Goal: Task Accomplishment & Management: Manage account settings

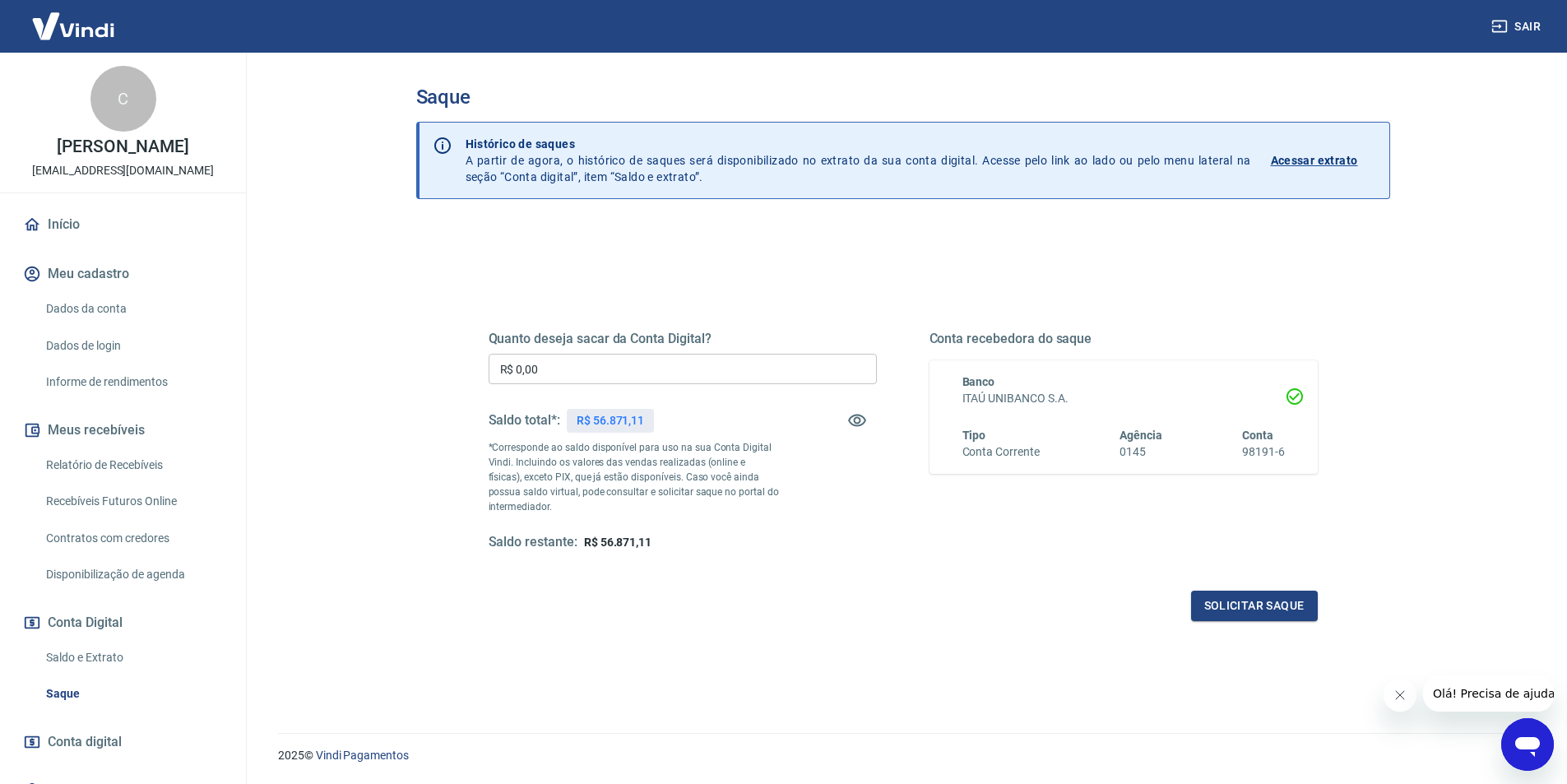
click at [569, 369] on input "R$ 0,00" at bounding box center [682, 369] width 389 height 30
type input "R$ 40.000,00"
click at [1263, 610] on button "Solicitar saque" at bounding box center [1254, 605] width 127 height 30
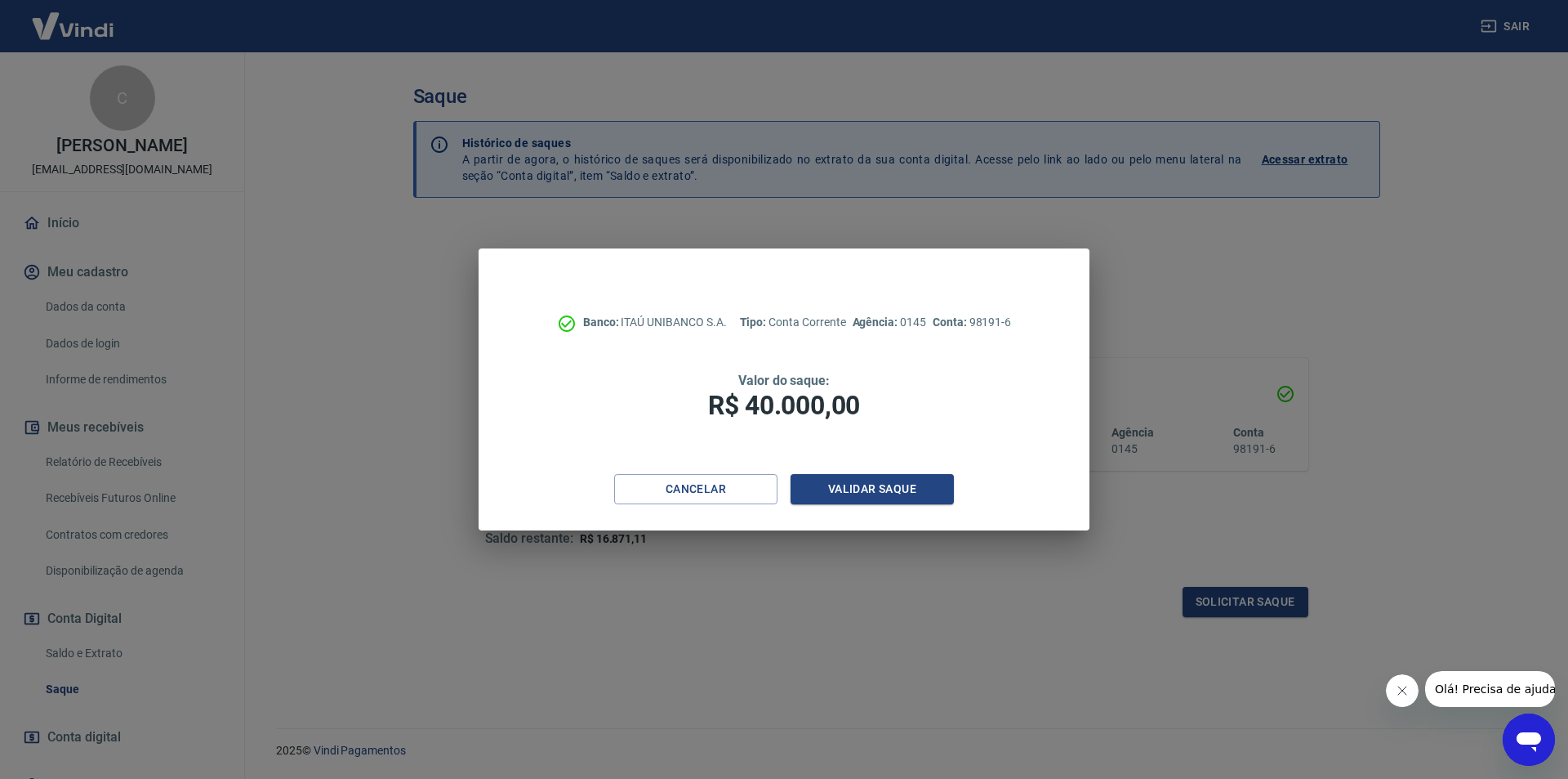
click at [611, 777] on div "Banco: ITAÚ UNIBANCO S.A. Tipo: Conta Corrente Agência: 0145 Conta: 98191-6 Val…" at bounding box center [784, 390] width 1568 height 779
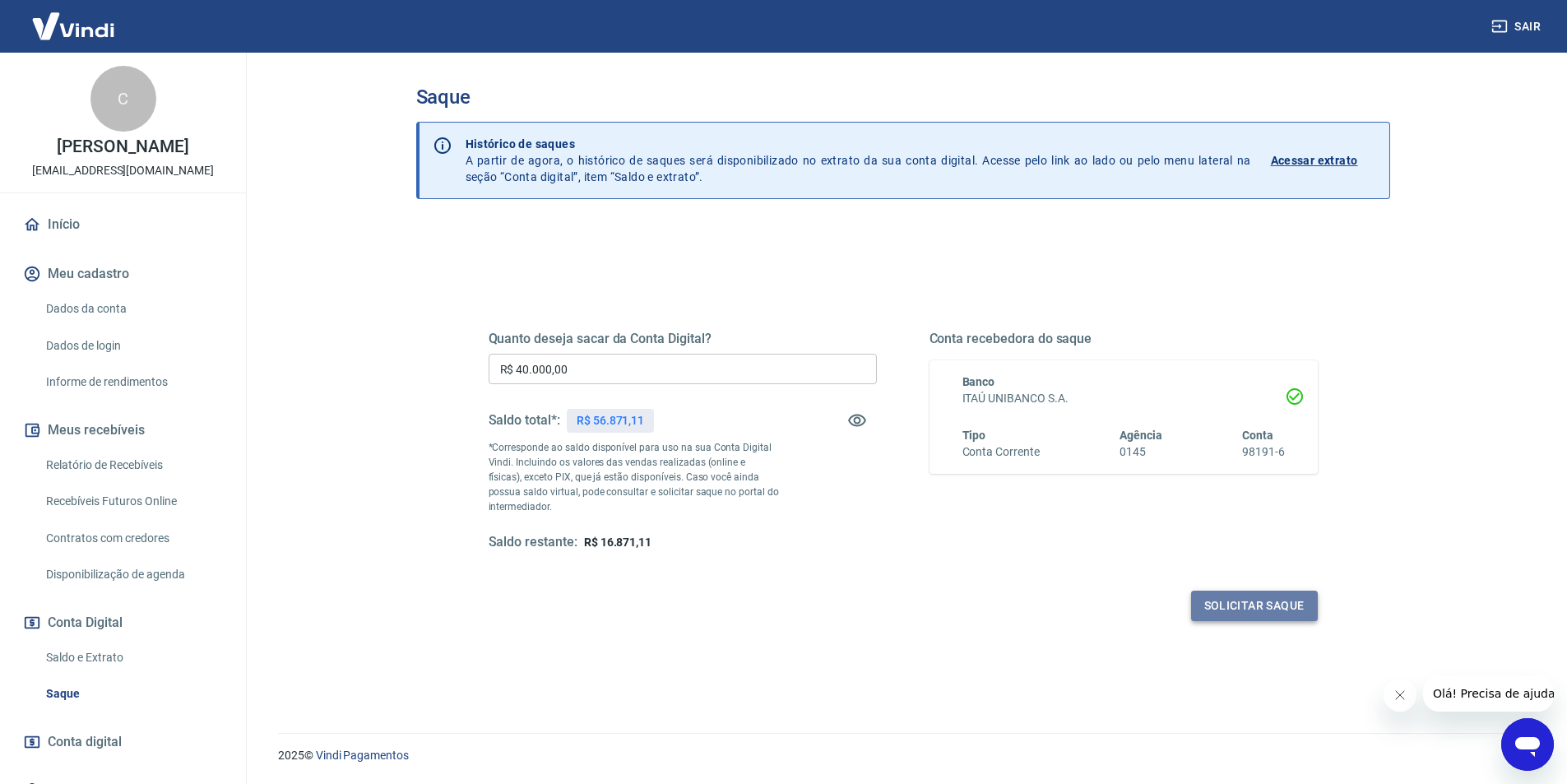
click at [1249, 599] on button "Solicitar saque" at bounding box center [1254, 605] width 127 height 30
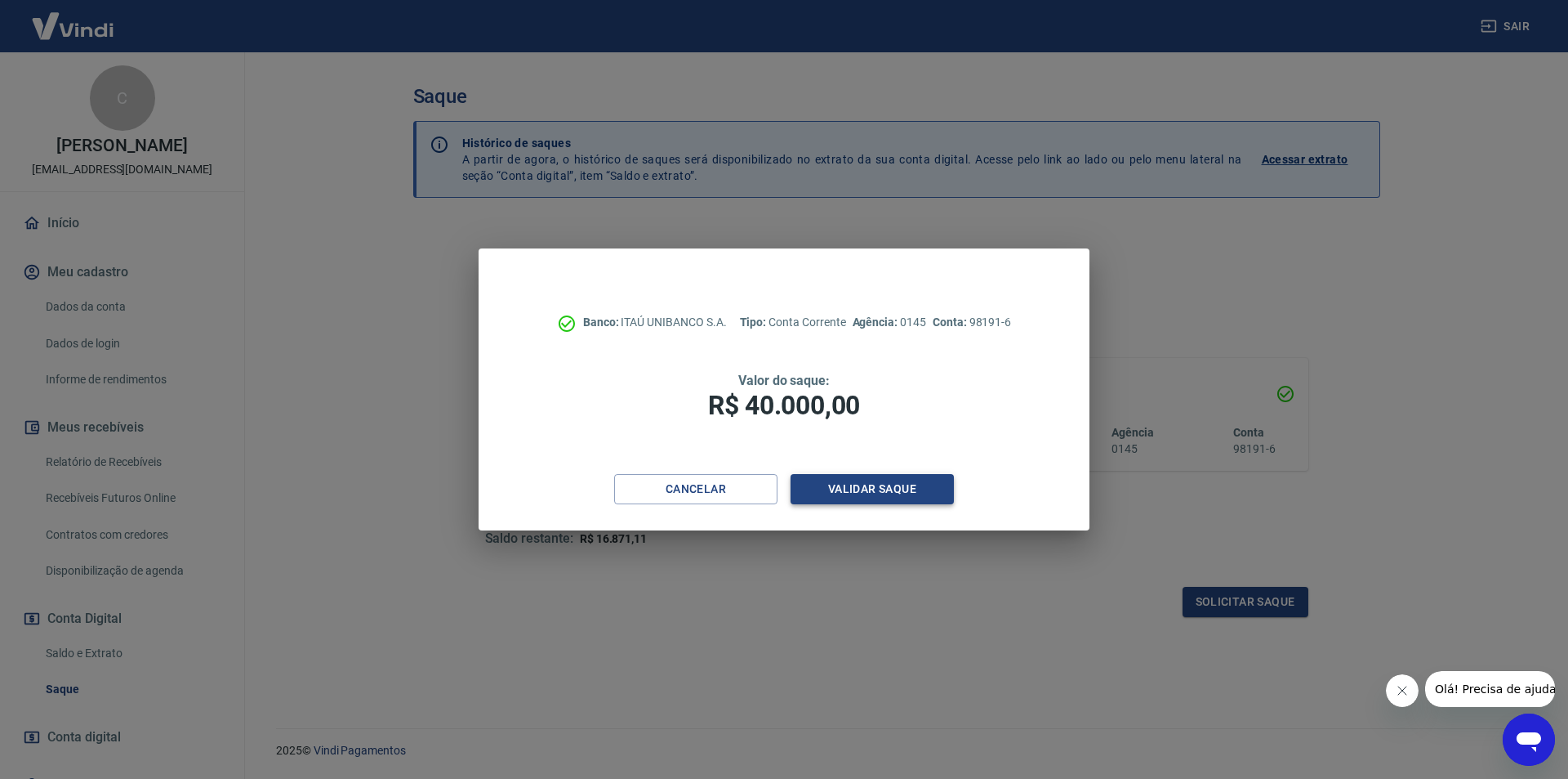
click at [884, 488] on button "Validar saque" at bounding box center [871, 489] width 163 height 30
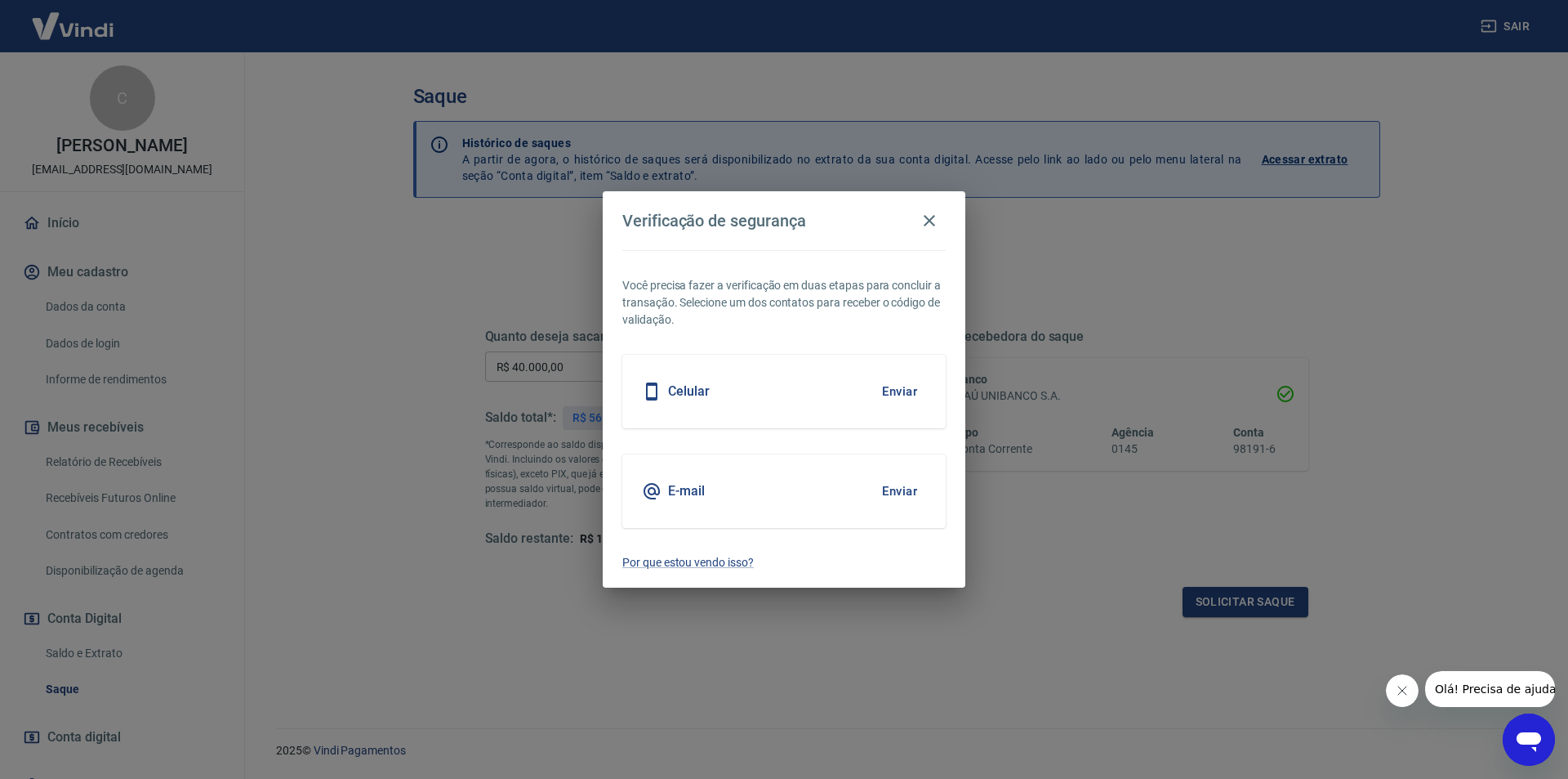
click at [894, 485] on button "Enviar" at bounding box center [900, 491] width 53 height 34
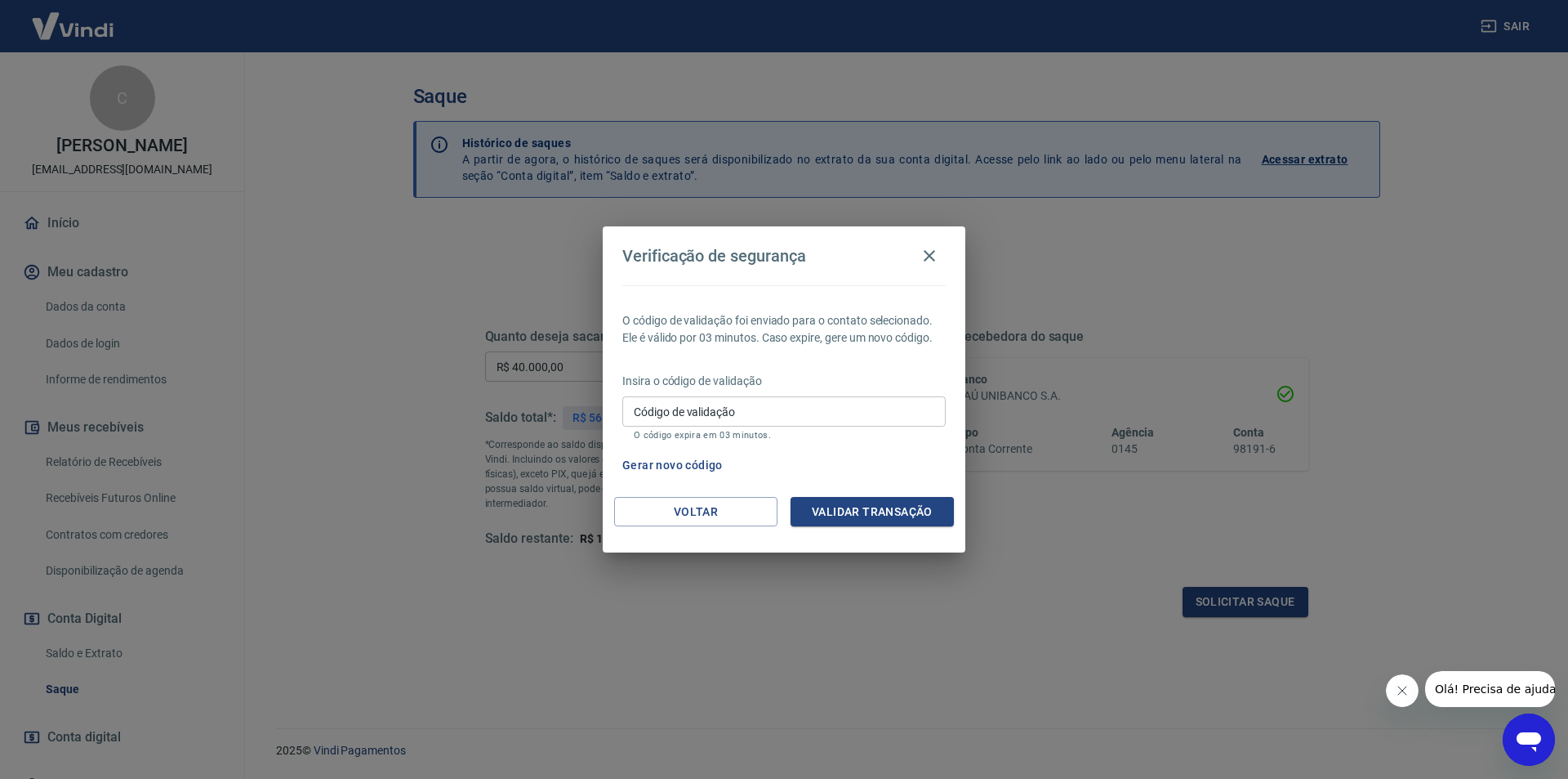
click at [677, 406] on input "Código de validação" at bounding box center [783, 412] width 323 height 30
type input "973491"
click at [891, 508] on button "Validar transação" at bounding box center [871, 512] width 163 height 30
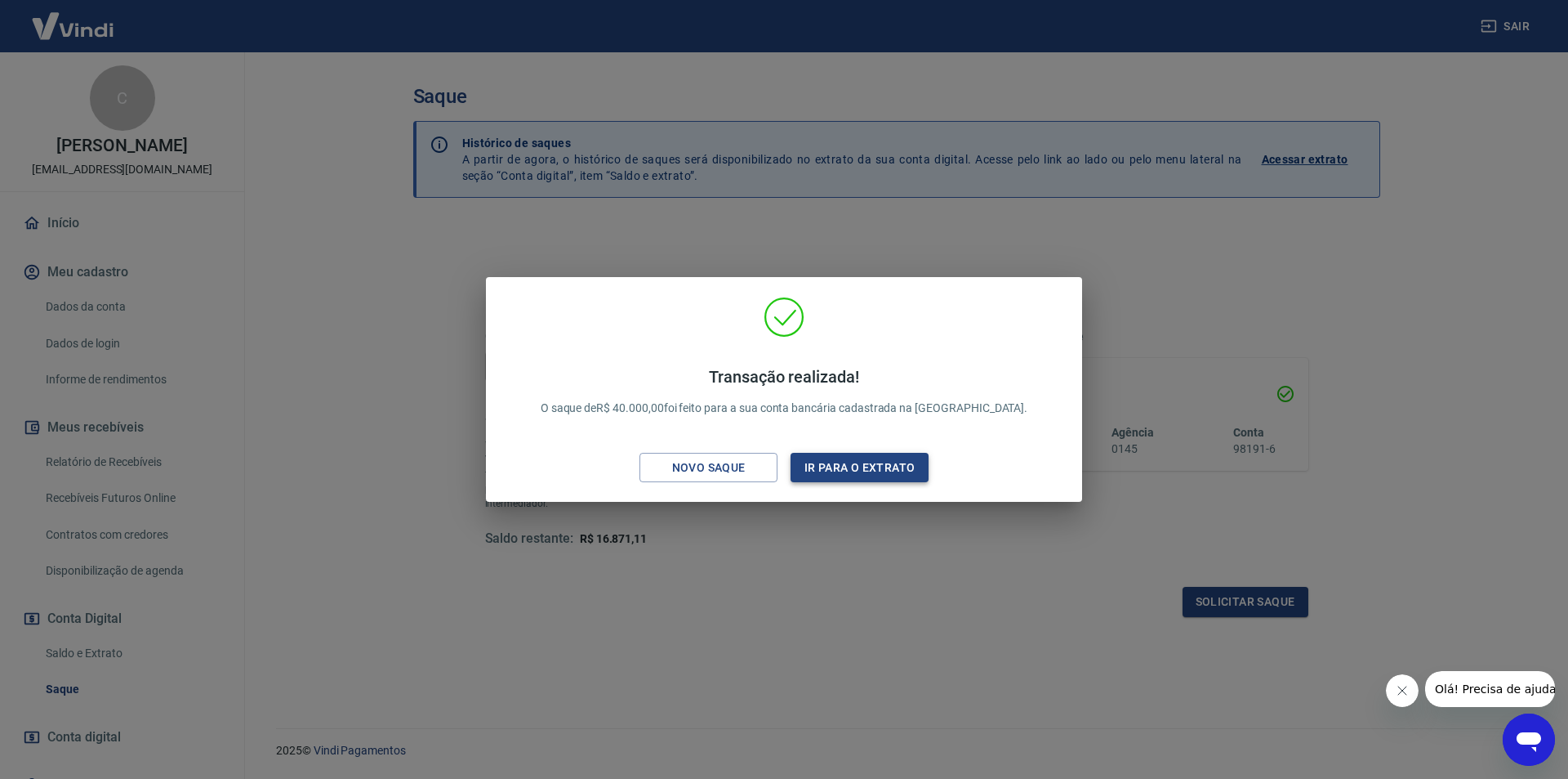
click at [853, 472] on button "Ir para o extrato" at bounding box center [859, 468] width 138 height 30
